Goal: Check status: Check status

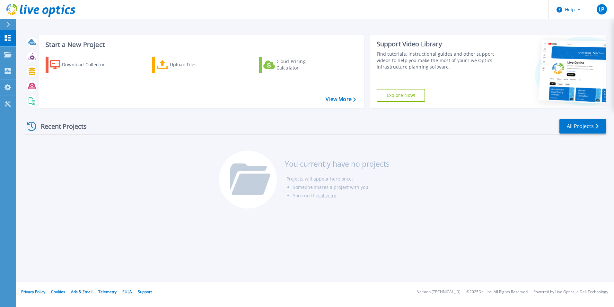
click at [58, 128] on div "Recent Projects" at bounding box center [60, 126] width 71 height 16
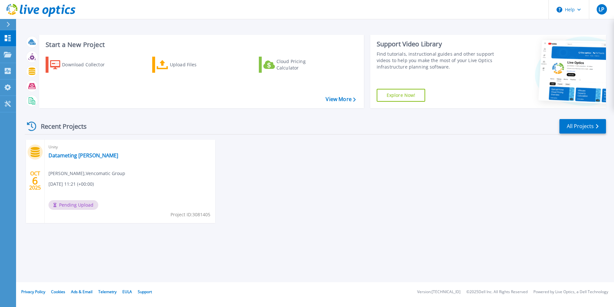
click at [259, 240] on div "Recent Projects All Projects OCT 6 2025 Unity Datameting Maurice Leon Poortvlie…" at bounding box center [316, 177] width 582 height 128
click at [78, 155] on link "Datameting [PERSON_NAME]" at bounding box center [84, 155] width 70 height 6
click at [85, 155] on link "Datameting Maurice" at bounding box center [84, 155] width 70 height 6
